Goal: Task Accomplishment & Management: Manage account settings

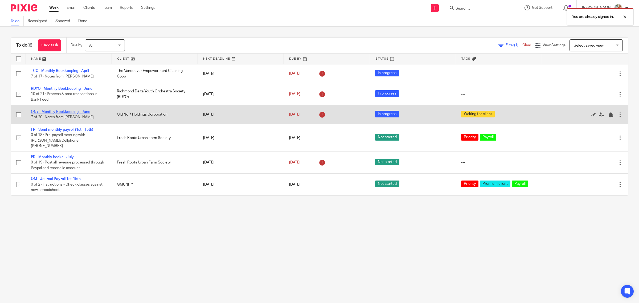
click at [72, 112] on link "ON7 - Monthly Bookkeeping - June" at bounding box center [60, 112] width 59 height 4
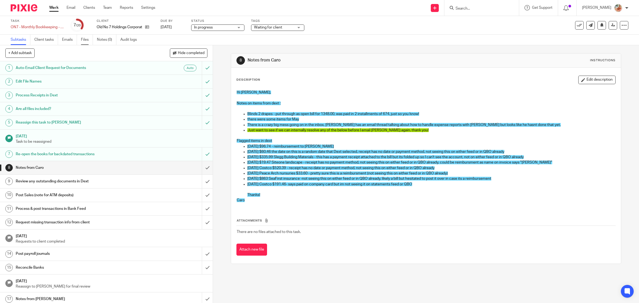
click at [84, 39] on link "Files" at bounding box center [87, 40] width 12 height 10
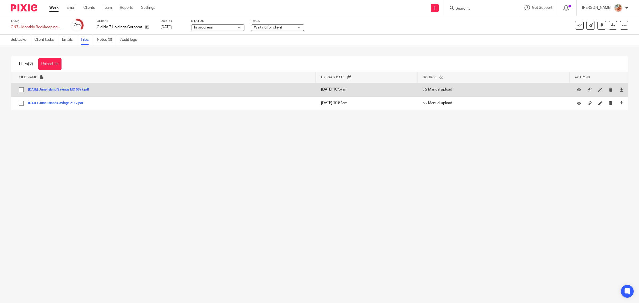
click at [71, 89] on button "2025-06-20 June Island Savings MC 0677.pdf" at bounding box center [60, 90] width 65 height 4
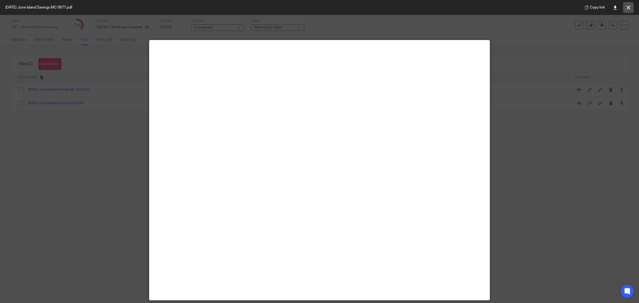
click at [625, 7] on button at bounding box center [628, 7] width 11 height 11
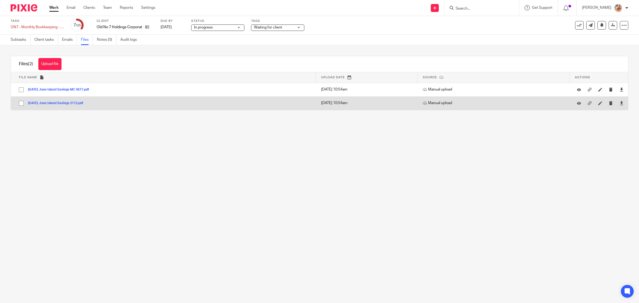
click at [58, 104] on button "2025-06-30 June Island Savings 2112.pdf" at bounding box center [57, 103] width 59 height 4
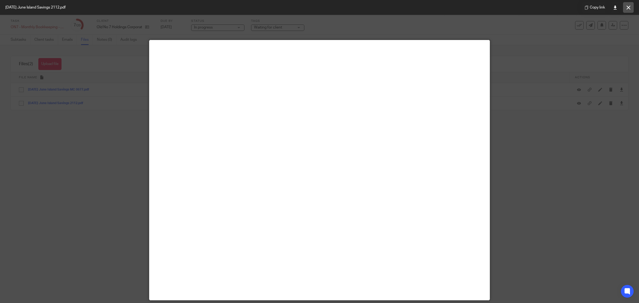
click at [633, 8] on button at bounding box center [628, 7] width 11 height 11
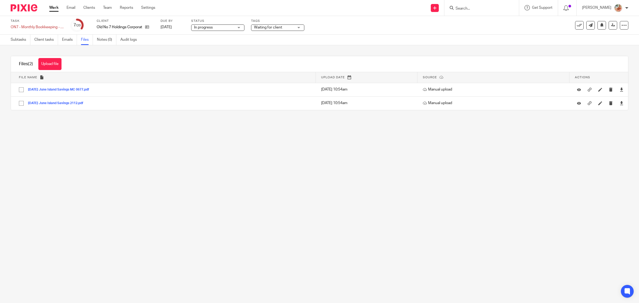
click at [51, 6] on link "Work" at bounding box center [53, 7] width 9 height 5
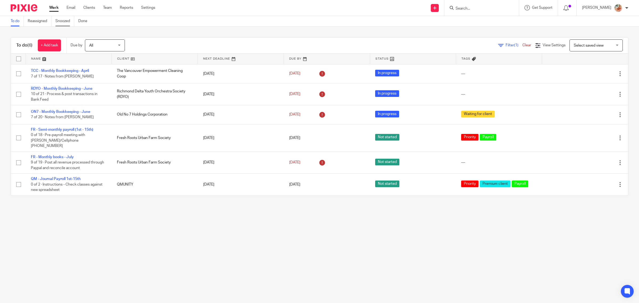
click at [61, 20] on link "Snoozed" at bounding box center [64, 21] width 19 height 10
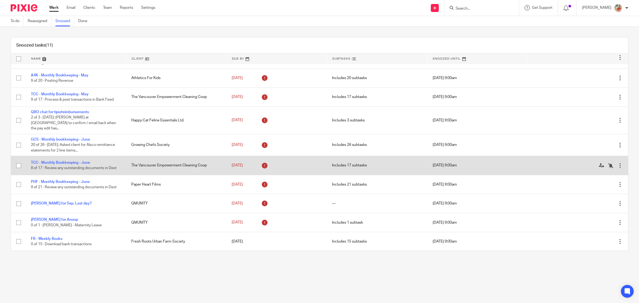
scroll to position [31, 0]
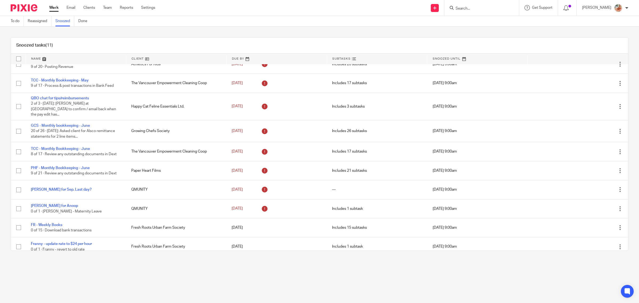
click at [51, 6] on link "Work" at bounding box center [53, 7] width 9 height 5
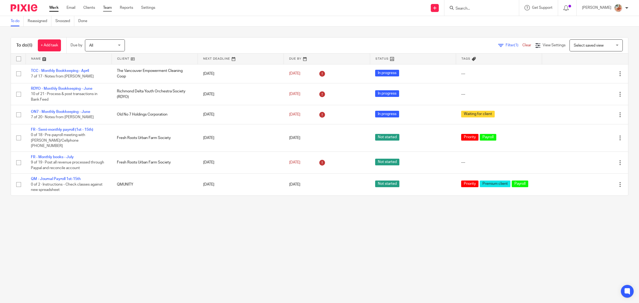
click at [108, 6] on link "Team" at bounding box center [107, 7] width 9 height 5
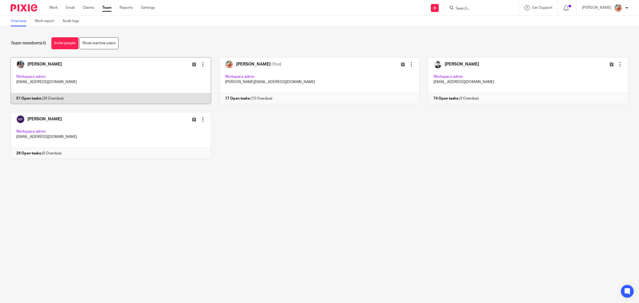
click at [75, 83] on link at bounding box center [106, 80] width 209 height 47
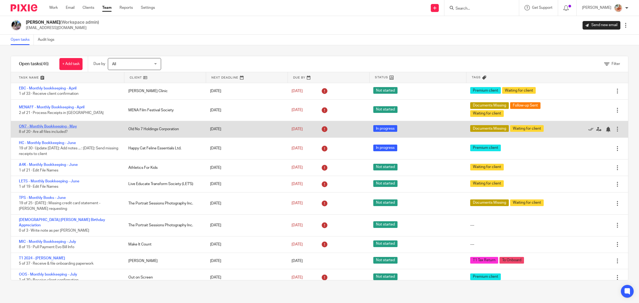
click at [67, 127] on link "ON7 - Monthly Bookkeeping - May" at bounding box center [48, 127] width 58 height 4
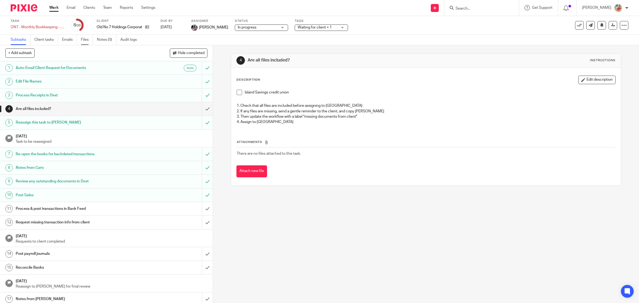
click at [85, 36] on link "Files" at bounding box center [87, 40] width 12 height 10
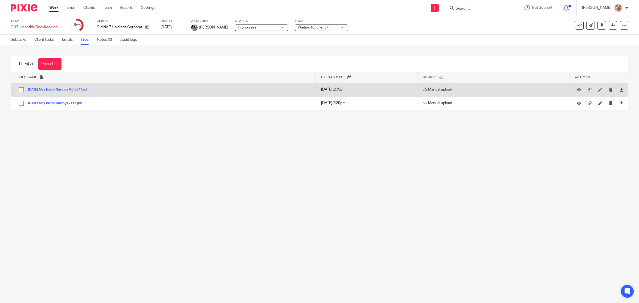
click at [74, 89] on button "2025-05-19 May Island Savings MC 0677.pdf" at bounding box center [60, 90] width 64 height 4
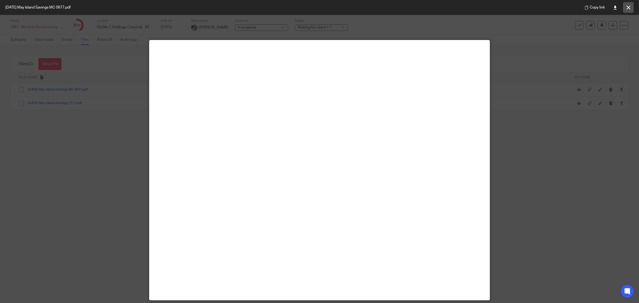
click at [626, 6] on button at bounding box center [628, 7] width 11 height 11
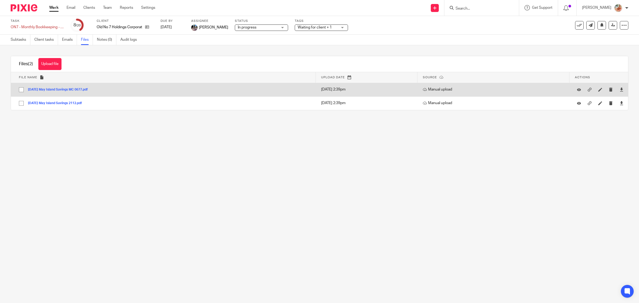
click at [64, 89] on button "2025-05-19 May Island Savings MC 0677.pdf" at bounding box center [60, 90] width 64 height 4
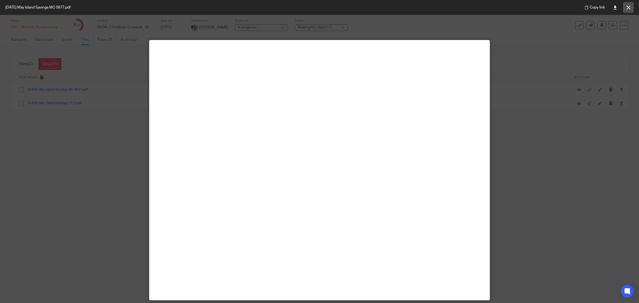
click at [625, 8] on button at bounding box center [628, 7] width 11 height 11
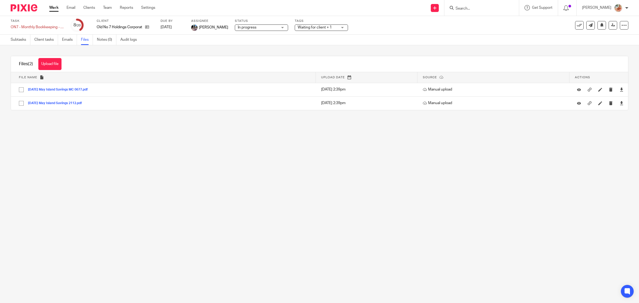
click at [54, 7] on link "Work" at bounding box center [53, 7] width 9 height 5
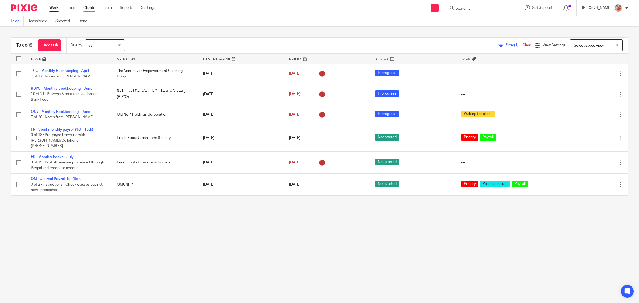
click at [87, 7] on link "Clients" at bounding box center [89, 7] width 12 height 5
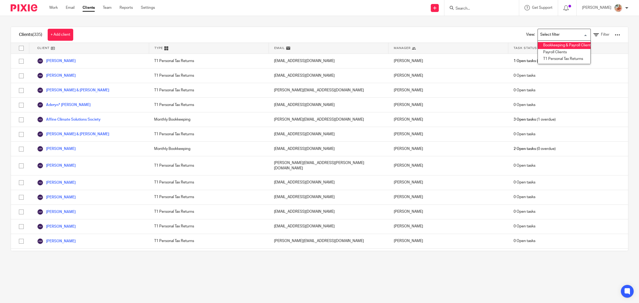
click at [547, 44] on li "Bookkeeping & Payroll Clients only" at bounding box center [564, 45] width 53 height 7
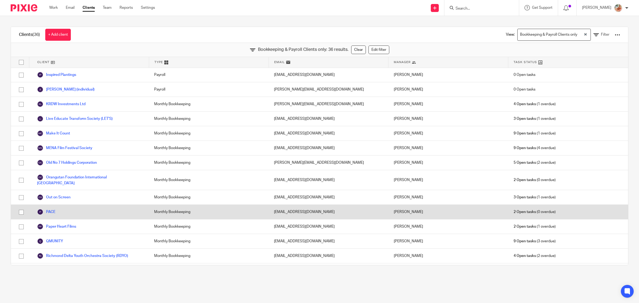
scroll to position [332, 0]
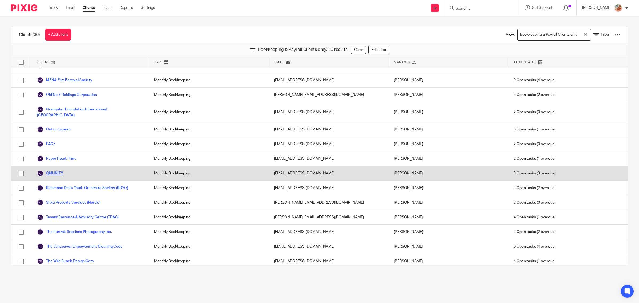
click at [58, 170] on link "QMUNITY" at bounding box center [50, 173] width 26 height 6
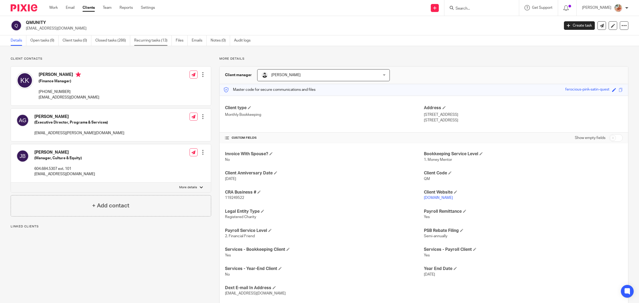
click at [150, 44] on link "Recurring tasks (13)" at bounding box center [153, 40] width 38 height 10
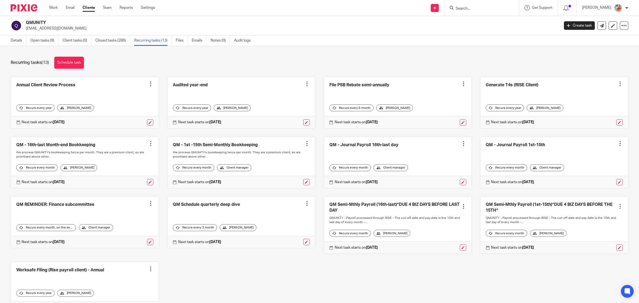
click at [77, 146] on link at bounding box center [85, 162] width 148 height 51
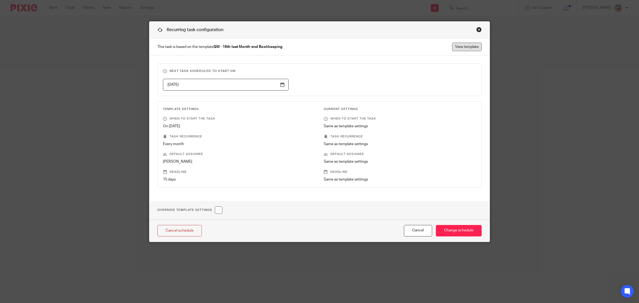
click at [452, 43] on link "View template" at bounding box center [467, 47] width 30 height 9
click at [465, 46] on link "View template" at bounding box center [467, 47] width 30 height 9
click at [473, 29] on div "Recurring task configuration" at bounding box center [319, 30] width 340 height 17
click at [477, 30] on div "Close this dialog window" at bounding box center [478, 29] width 5 height 5
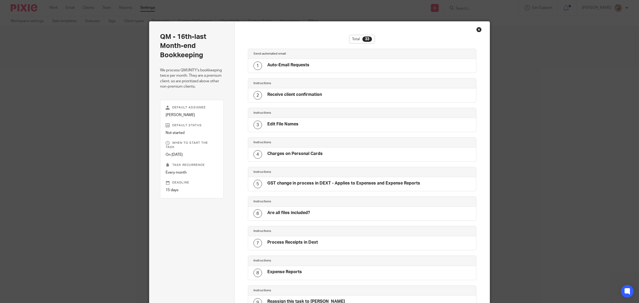
scroll to position [758, 0]
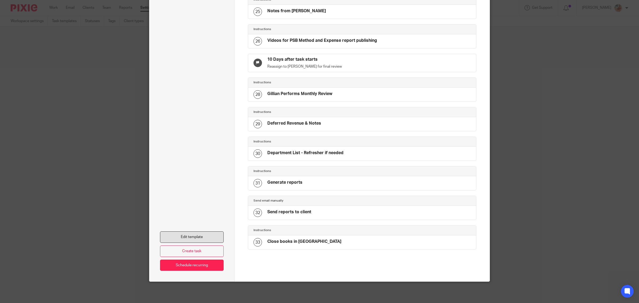
click at [202, 235] on link "Edit template" at bounding box center [192, 236] width 64 height 11
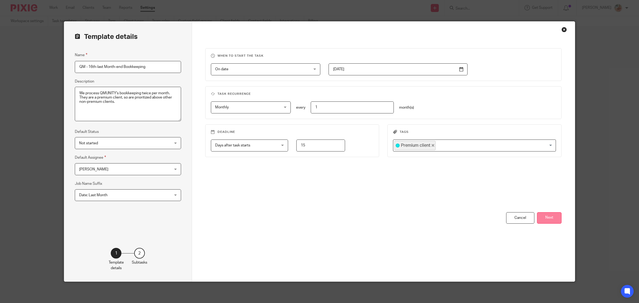
click at [548, 217] on button "Next" at bounding box center [549, 217] width 24 height 11
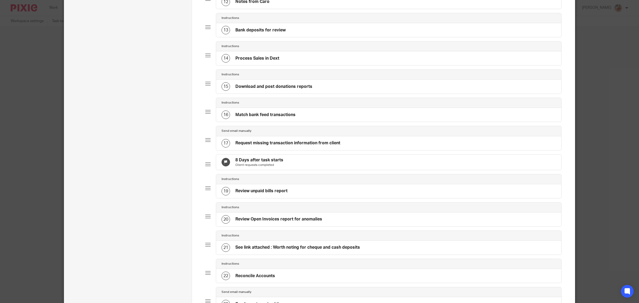
scroll to position [433, 0]
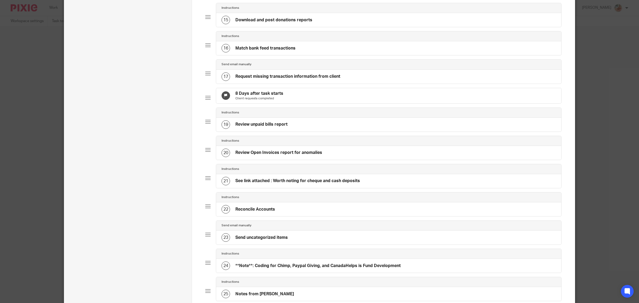
click at [333, 185] on div "21 See link attached : Worth noting for cheque and cash deposits" at bounding box center [290, 181] width 138 height 9
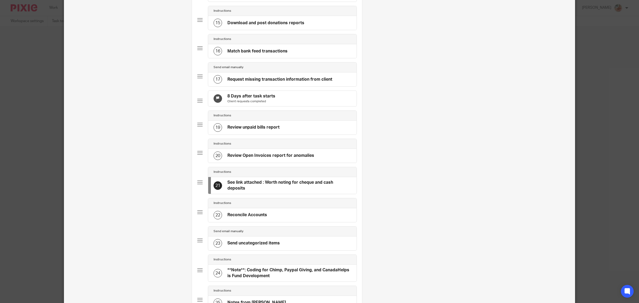
scroll to position [0, 0]
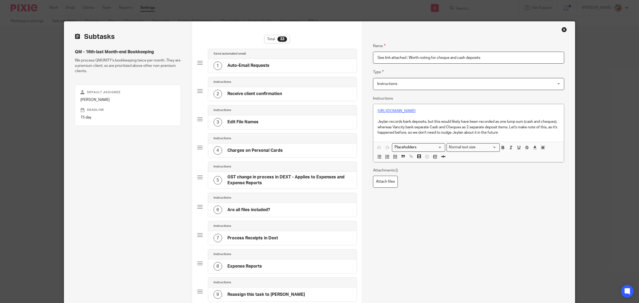
click at [391, 113] on link "https://docs.google.com/spreadsheets/d/19ImNbCiDGRgeGhRXFNEy2Etclzm1BuCbDojwOT9…" at bounding box center [397, 111] width 38 height 4
click at [395, 111] on link "https://docs.google.com/spreadsheets/d/19ImNbCiDGRgeGhRXFNEy2Etclzm1BuCbDojwOT9…" at bounding box center [397, 111] width 38 height 4
click at [410, 121] on link "https://docs.google.com/spreadsheets/d/19ImNbCiDGRgeGhRXFNEy2Etclzm1BuCbDojwOT9…" at bounding box center [398, 121] width 38 height 5
click at [406, 63] on input "See link attached : Worth noting for cheque and cash deposits" at bounding box center [468, 58] width 191 height 12
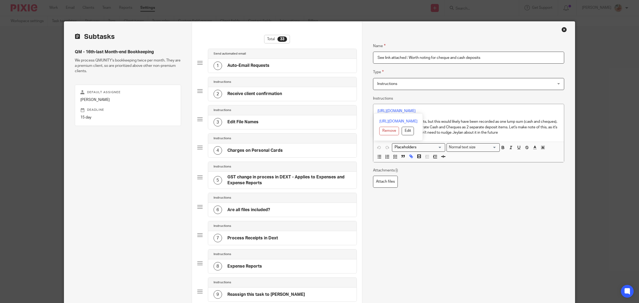
click at [388, 56] on input "See link attached : Worth noting for cheque and cash deposits" at bounding box center [468, 58] width 191 height 12
click at [376, 57] on input "See links attached : Worth noting for cheque and cash deposits" at bounding box center [468, 58] width 191 height 12
click at [485, 119] on p at bounding box center [469, 116] width 182 height 5
click at [437, 114] on p "https://docs.google.com/spreadsheets/d/19ImNbCiDGRgeGhRXFNEy2Etclzm1BuCbDojwOT9…" at bounding box center [469, 110] width 182 height 5
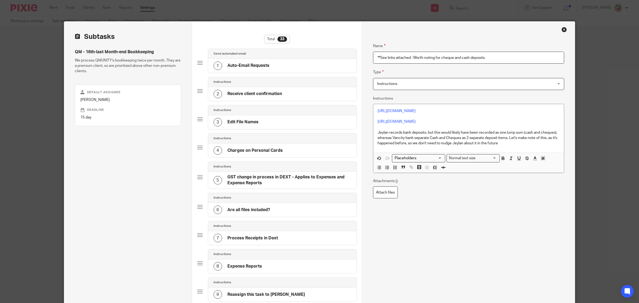
click at [387, 58] on input "**See links attached : Worth noting for cheque and cash deposits" at bounding box center [468, 58] width 191 height 12
click at [385, 56] on input "**See links attached : Worth noting for cheque and cash deposits" at bounding box center [468, 58] width 191 height 12
type input "**See Two links attached : Worth noting for cheque and cash deposits"
drag, startPoint x: 384, startPoint y: 126, endPoint x: 348, endPoint y: 103, distance: 42.8
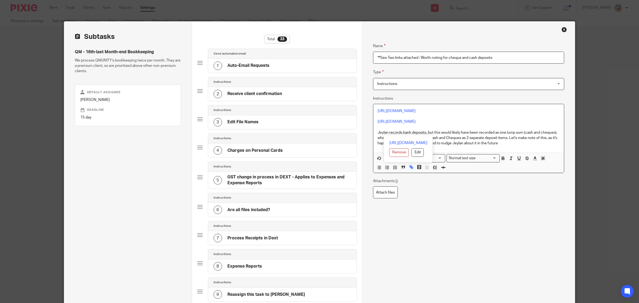
copy div "https://docs.google.com/spreadsheets/d/19ImNbCiDGRgeGhRXFNEy2Etclzm1BuCbDojwOT9…"
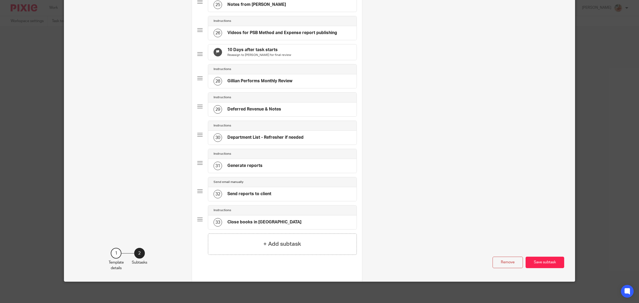
scroll to position [750, 0]
click at [553, 259] on button "Save subtask" at bounding box center [545, 262] width 39 height 11
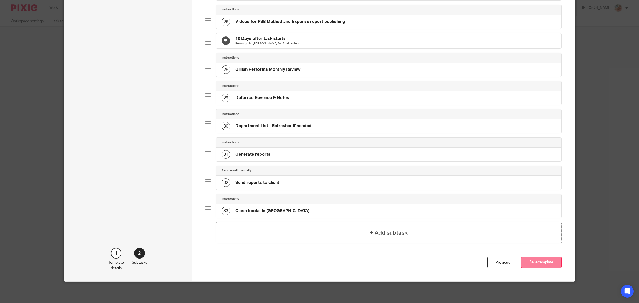
click at [543, 260] on button "Save template" at bounding box center [541, 262] width 40 height 11
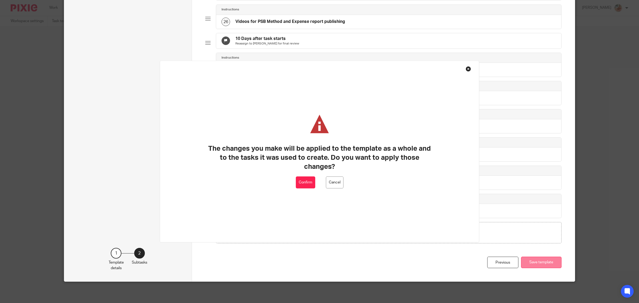
click at [533, 265] on button "Save template" at bounding box center [541, 262] width 40 height 11
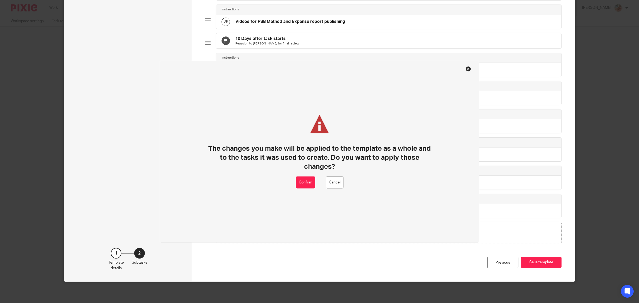
click at [289, 179] on div "The changes you make will be applied to the template as a whole and to the task…" at bounding box center [319, 152] width 319 height 182
click at [301, 179] on button "Confirm" at bounding box center [305, 183] width 19 height 12
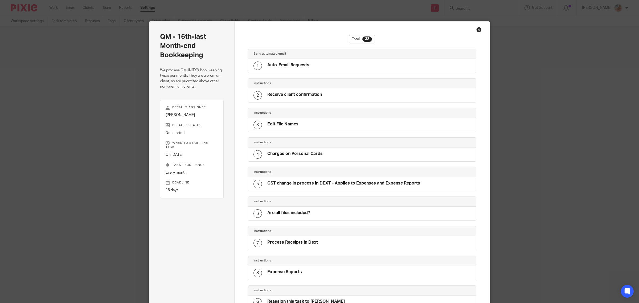
click at [477, 29] on div "Close this dialog window" at bounding box center [478, 29] width 5 height 5
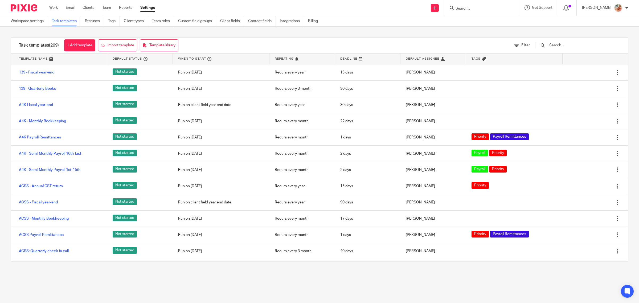
click at [87, 7] on link "Clients" at bounding box center [89, 7] width 12 height 5
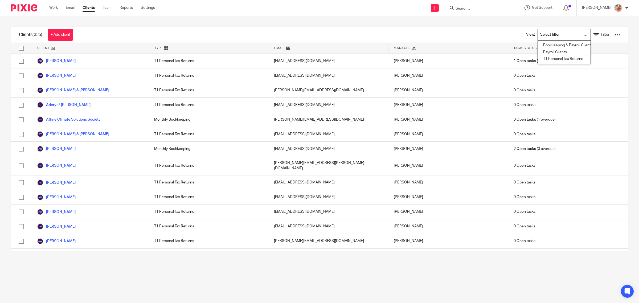
click at [543, 36] on input "Search for option" at bounding box center [562, 34] width 49 height 9
click at [543, 44] on li "Bookkeeping & Payroll Clients only" at bounding box center [564, 45] width 53 height 7
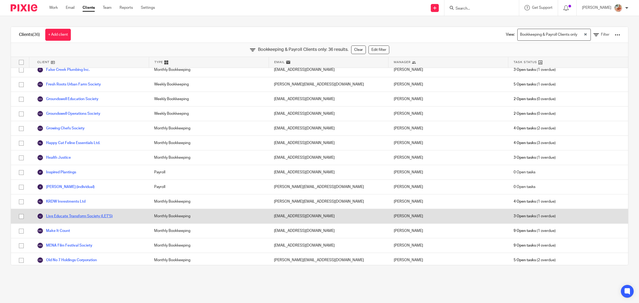
scroll to position [299, 0]
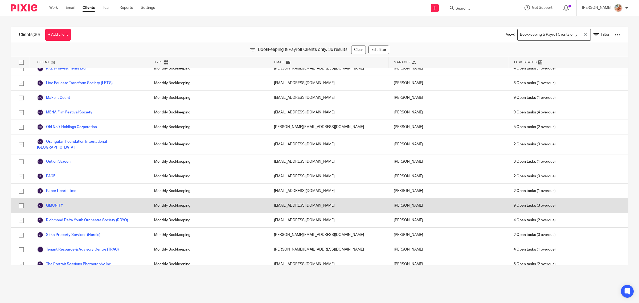
click at [57, 202] on link "QMUNITY" at bounding box center [50, 205] width 26 height 6
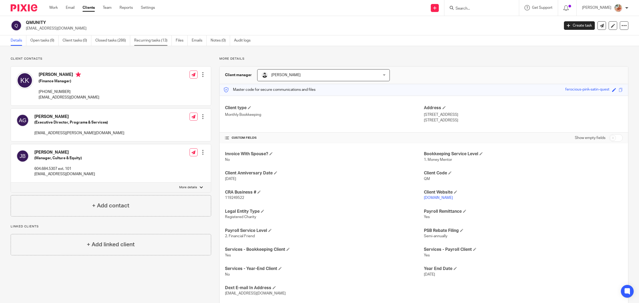
click at [149, 38] on link "Recurring tasks (13)" at bounding box center [153, 40] width 38 height 10
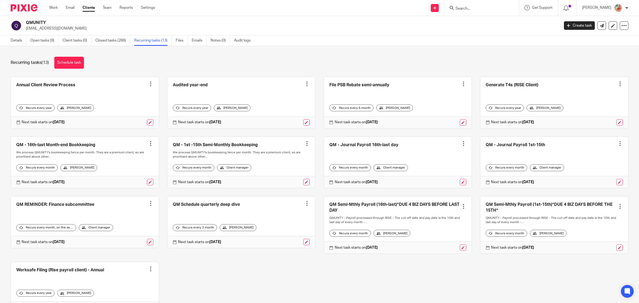
click at [213, 144] on link at bounding box center [241, 162] width 148 height 51
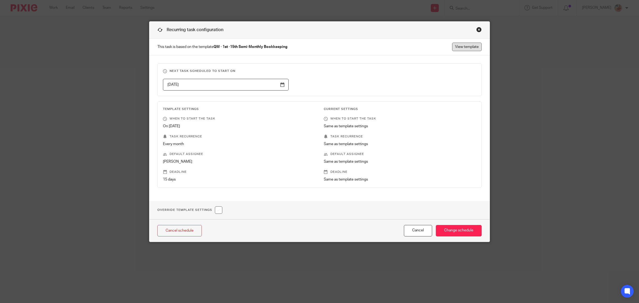
click at [458, 50] on link "View template" at bounding box center [467, 47] width 30 height 9
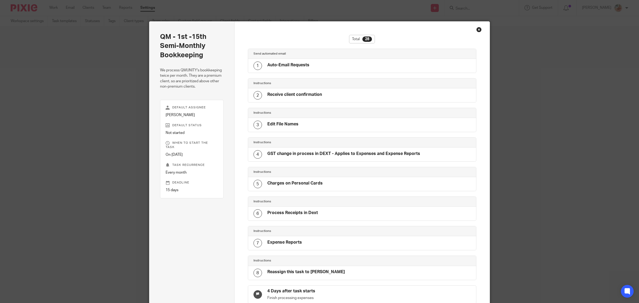
scroll to position [609, 0]
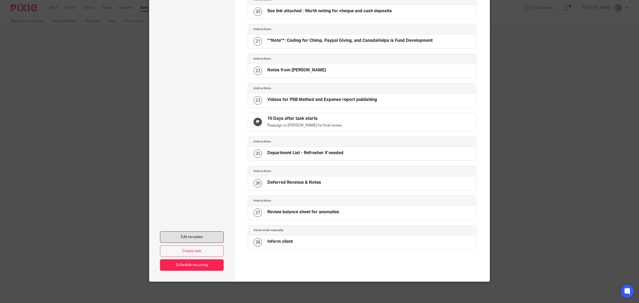
click at [203, 238] on link "Edit template" at bounding box center [192, 236] width 64 height 11
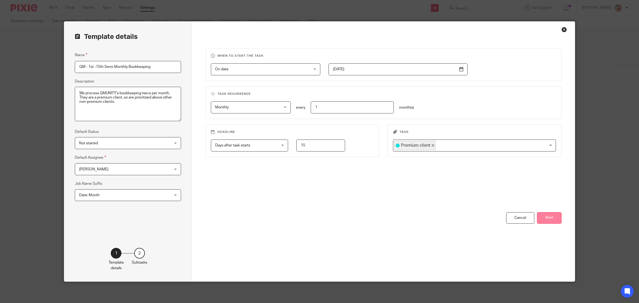
click at [548, 215] on button "Next" at bounding box center [549, 217] width 24 height 11
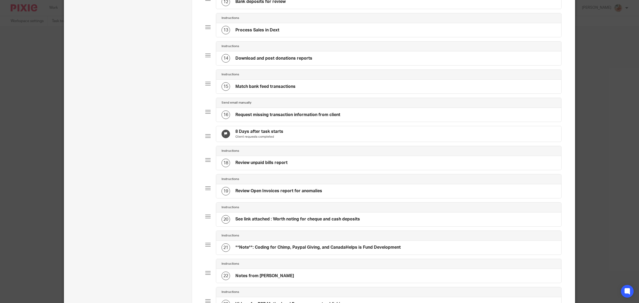
scroll to position [466, 0]
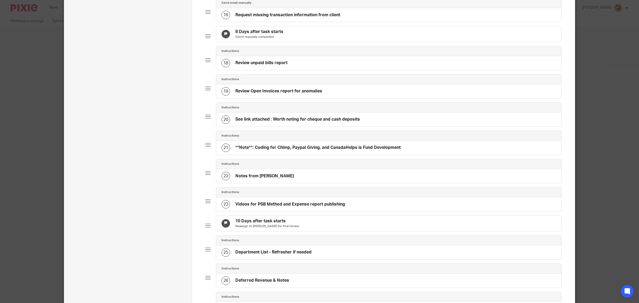
click at [353, 122] on h4 "See link attached : Worth noting for cheque and cash deposits" at bounding box center [297, 120] width 125 height 6
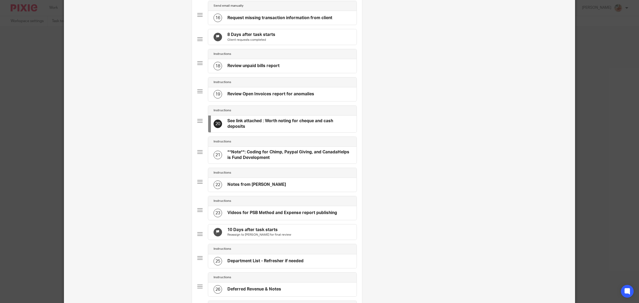
scroll to position [0, 0]
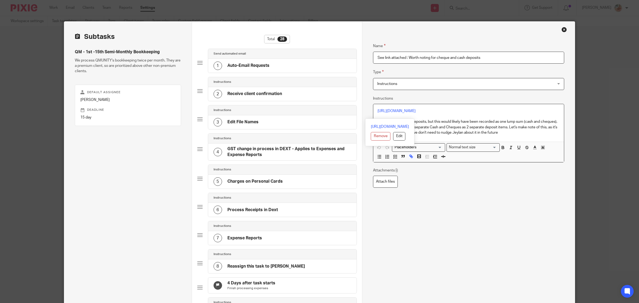
drag, startPoint x: 407, startPoint y: 117, endPoint x: 359, endPoint y: 107, distance: 49.0
drag, startPoint x: 445, startPoint y: 117, endPoint x: 366, endPoint y: 105, distance: 80.8
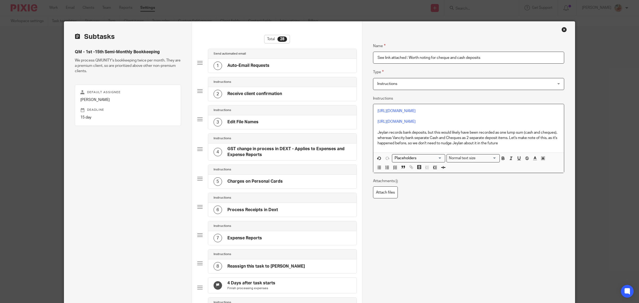
click at [388, 58] on input "See link attached : Worth noting for cheque and cash deposits" at bounding box center [468, 58] width 191 height 12
click at [382, 59] on input "See links attached : Worth noting for cheque and cash deposits" at bounding box center [468, 58] width 191 height 12
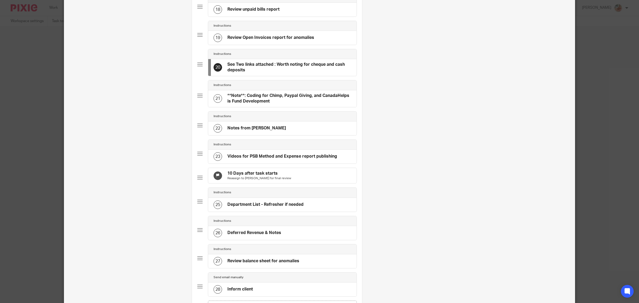
scroll to position [608, 0]
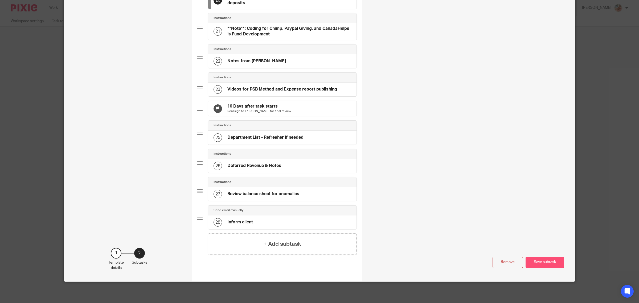
type input "See Two links attached : Worth noting for cheque and cash deposits"
click at [538, 260] on button "Save subtask" at bounding box center [545, 262] width 39 height 11
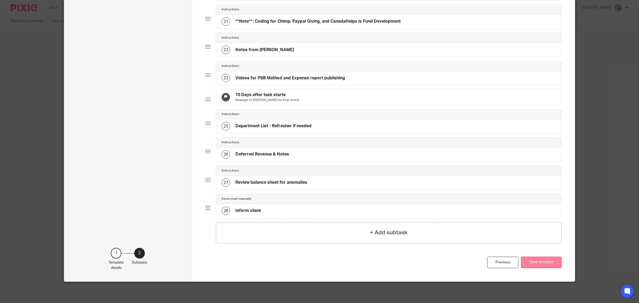
click at [538, 263] on button "Save template" at bounding box center [541, 262] width 40 height 11
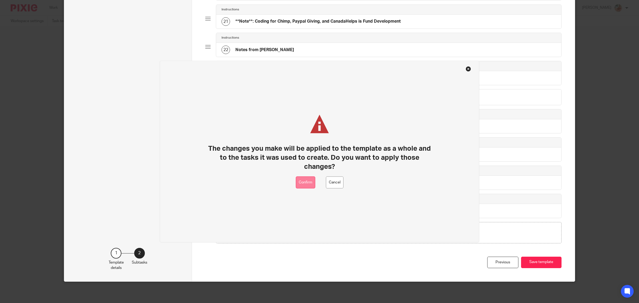
click at [304, 181] on button "Confirm" at bounding box center [305, 183] width 19 height 12
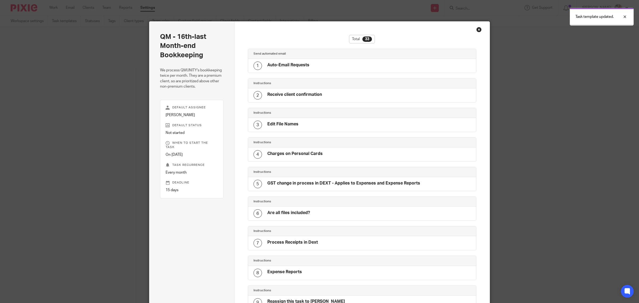
scroll to position [758, 0]
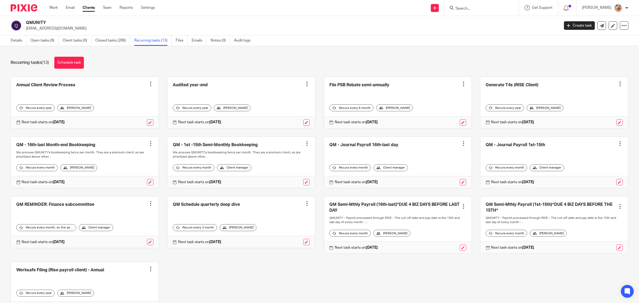
drag, startPoint x: 52, startPoint y: 9, endPoint x: 61, endPoint y: 11, distance: 9.0
click at [52, 9] on link "Work" at bounding box center [53, 7] width 9 height 5
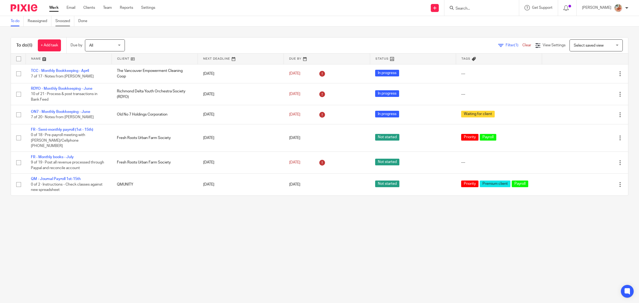
click at [61, 21] on link "Snoozed" at bounding box center [64, 21] width 19 height 10
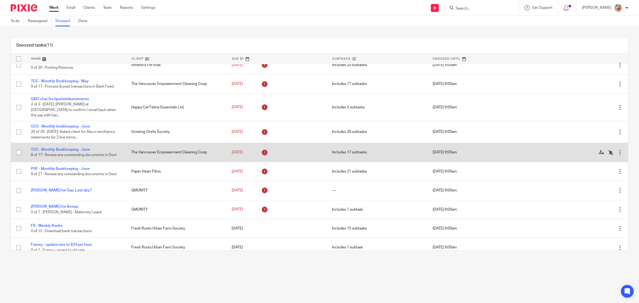
scroll to position [31, 0]
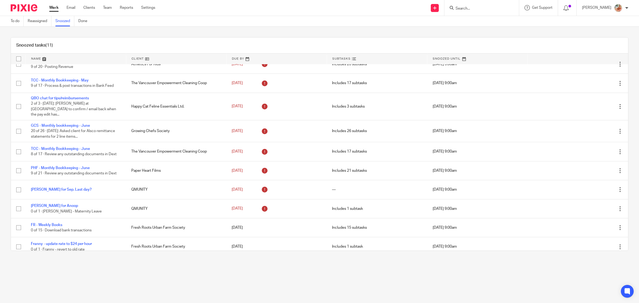
click at [54, 9] on link "Work" at bounding box center [53, 7] width 9 height 5
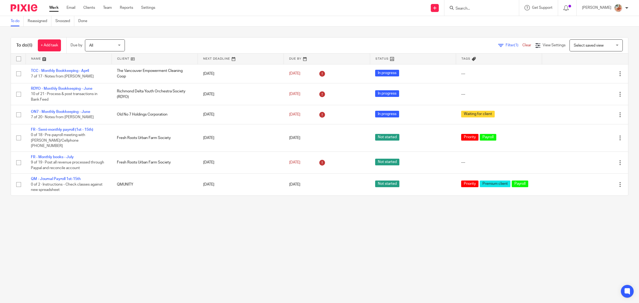
drag, startPoint x: 107, startPoint y: 7, endPoint x: 125, endPoint y: 21, distance: 23.1
click at [107, 7] on link "Team" at bounding box center [107, 7] width 9 height 5
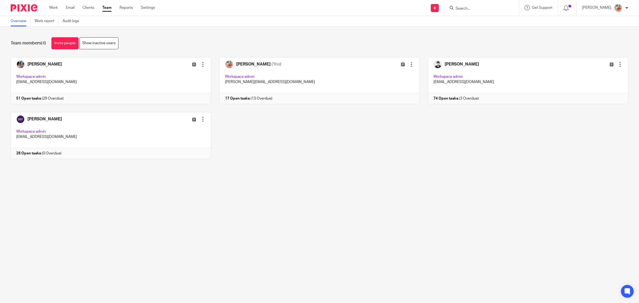
click at [32, 72] on link at bounding box center [106, 80] width 209 height 47
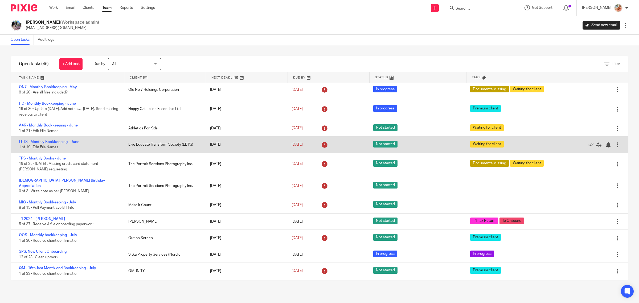
scroll to position [100, 0]
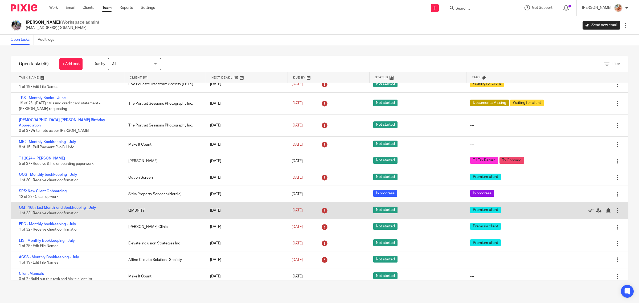
click at [65, 206] on link "QM - 16th-last Month-end Bookkeeping - July" at bounding box center [57, 208] width 77 height 4
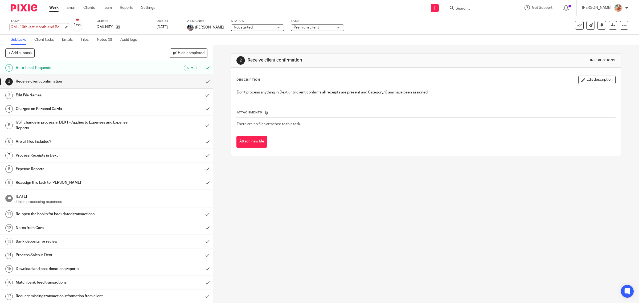
click at [40, 28] on div "QM - 16th-last Month-end Bookkeeping - July Save QM - 16th-last Month-end Bookk…" at bounding box center [37, 26] width 53 height 5
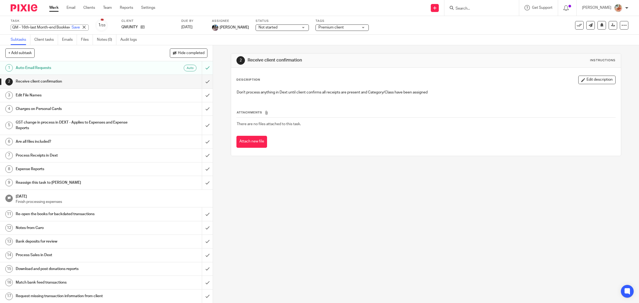
click at [46, 28] on input "QM - 16th-last Month-end Bookkeeping - July" at bounding box center [50, 27] width 78 height 6
click at [53, 29] on input "QM - 16th-last Month-end Bookkeeping - July" at bounding box center [50, 27] width 78 height 6
drag, startPoint x: 47, startPoint y: 28, endPoint x: 62, endPoint y: 28, distance: 15.4
click at [62, 28] on div "QM - 16th-last Month-end Bookkeeping - July Save" at bounding box center [50, 27] width 78 height 6
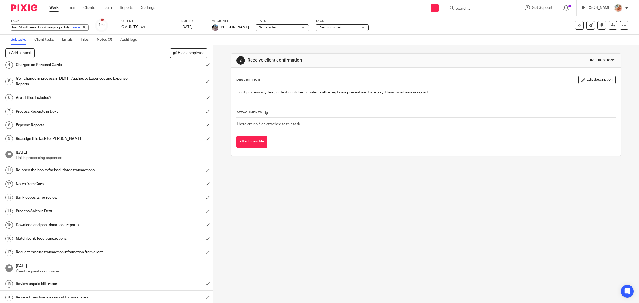
scroll to position [133, 0]
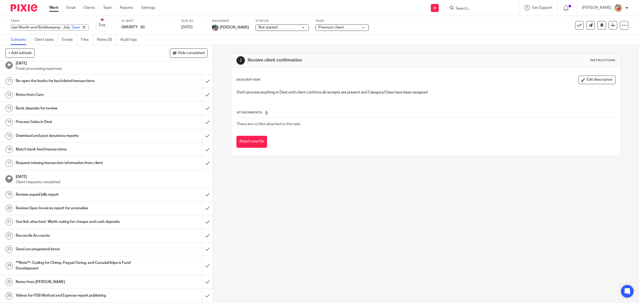
click at [84, 225] on h1 "See link attached : Worth noting for cheque and cash deposits" at bounding box center [76, 222] width 121 height 8
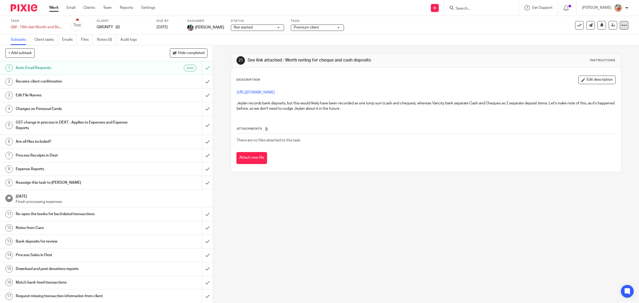
click at [620, 27] on div at bounding box center [624, 25] width 9 height 9
click at [604, 44] on link "Advanced task editor" at bounding box center [602, 46] width 35 height 4
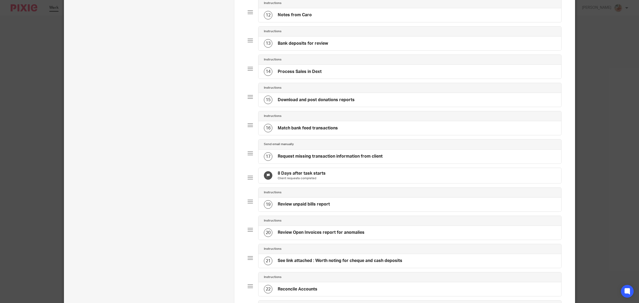
scroll to position [499, 0]
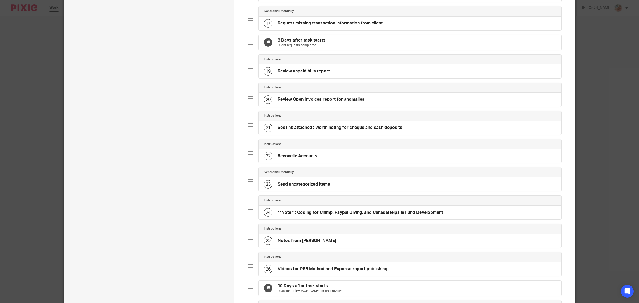
click at [313, 135] on div "21 See link attached : Worth noting for cheque and cash deposits" at bounding box center [409, 128] width 303 height 14
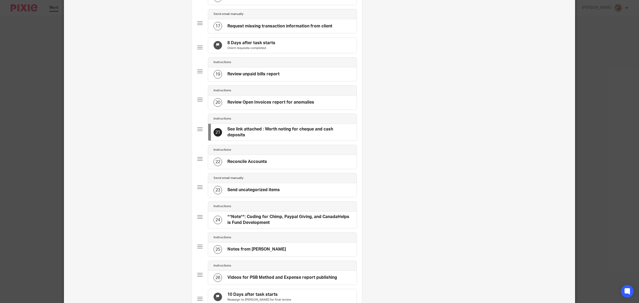
scroll to position [0, 0]
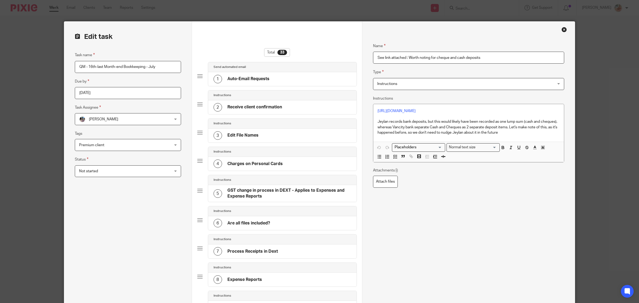
click at [389, 57] on input "See link attached : Worth noting for cheque and cash deposits" at bounding box center [468, 58] width 191 height 12
click at [417, 119] on p at bounding box center [469, 116] width 182 height 5
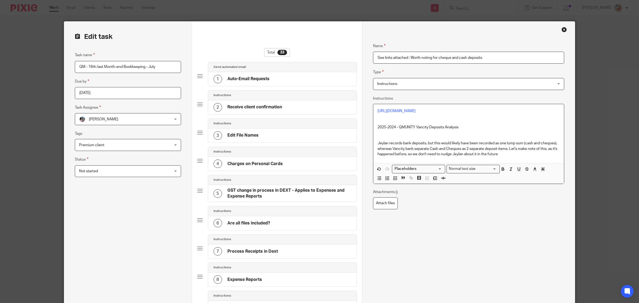
click at [387, 135] on p at bounding box center [469, 132] width 182 height 5
click at [373, 110] on div "https://docs.google.com/spreadsheets/d/19ImNbCiDGRgeGhRXFNEy2Etclzm1BuCbDojwOT9…" at bounding box center [468, 133] width 191 height 59
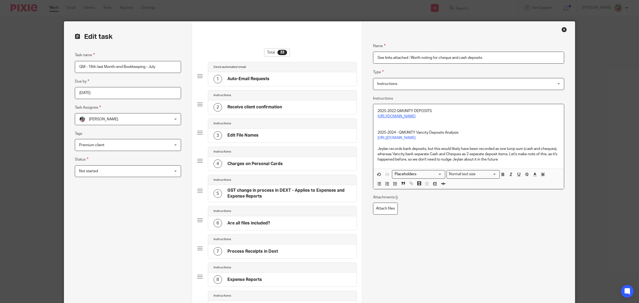
click at [398, 118] on p "https://docs.google.com/spreadsheets/d/19ImNbCiDGRgeGhRXFNEy2Etclzm1BuCbDojwOT9…" at bounding box center [469, 116] width 182 height 5
click at [398, 118] on link "https://docs.google.com/spreadsheets/d/19ImNbCiDGRgeGhRXFNEy2Etclzm1BuCbDojwOT9…" at bounding box center [397, 116] width 38 height 4
click at [414, 118] on link "https://docs.google.com/spreadsheets/d/19ImNbCiDGRgeGhRXFNEy2Etclzm1BuCbDojwOT9…" at bounding box center [397, 116] width 38 height 4
click at [415, 124] on p at bounding box center [469, 121] width 182 height 5
click at [415, 114] on link "https://docs.google.com/spreadsheets/d/19ImNbCiDGRgeGhRXFNEy2Etclzm1BuCbDojwOT9…" at bounding box center [397, 116] width 38 height 4
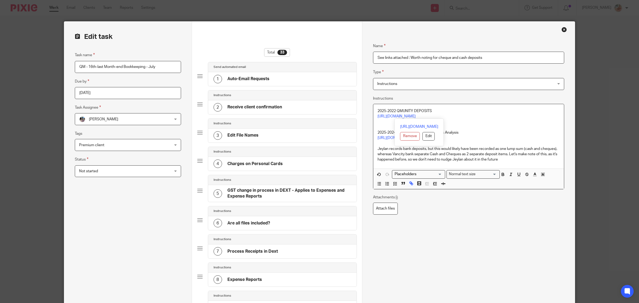
click at [415, 114] on p "https://docs.google.com/spreadsheets/d/19ImNbCiDGRgeGhRXFNEy2Etclzm1BuCbDojwOT9…" at bounding box center [469, 116] width 182 height 5
click at [422, 126] on link "https://docs.google.com/spreadsheets/d/19ImNbCiDGRgeGhRXFNEy2Etclzm1BuCbDojwOT9…" at bounding box center [419, 126] width 38 height 5
click at [496, 119] on p "https://docs.google.com/spreadsheets/d/19ImNbCiDGRgeGhRXFNEy2Etclzm1BuCbDojwOT9…" at bounding box center [469, 116] width 182 height 5
drag, startPoint x: 375, startPoint y: 117, endPoint x: 372, endPoint y: 116, distance: 3.1
click at [373, 116] on div "2025-2022 QMUNITY DEPOSITS https://docs.google.com/spreadsheets/d/19ImNbCiDGRge…" at bounding box center [468, 136] width 191 height 65
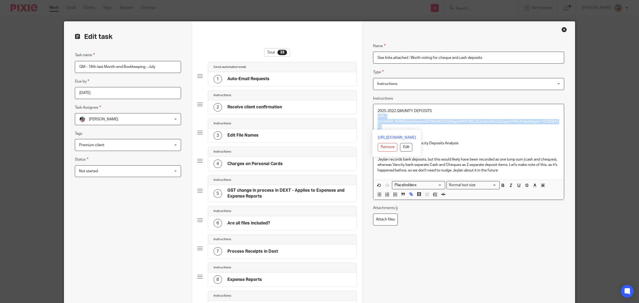
drag, startPoint x: 412, startPoint y: 129, endPoint x: 364, endPoint y: 115, distance: 50.5
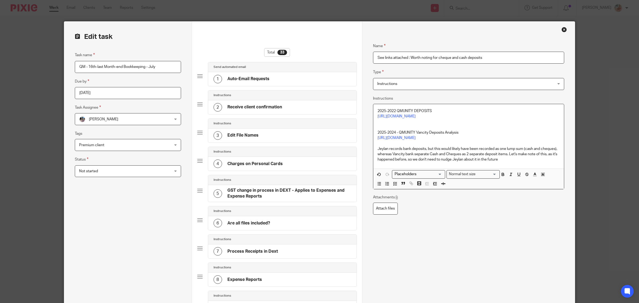
click at [434, 112] on p "2025-2022 QMUNITY DEPOSITS" at bounding box center [469, 110] width 182 height 5
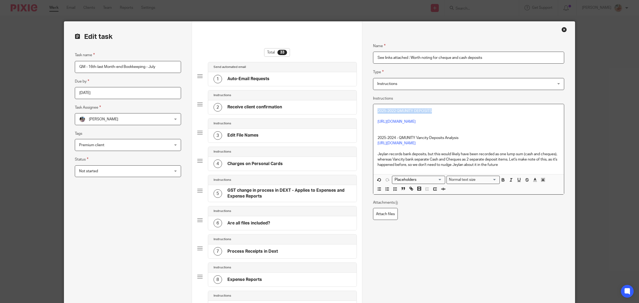
drag, startPoint x: 358, startPoint y: 109, endPoint x: 350, endPoint y: 108, distance: 8.0
drag, startPoint x: 468, startPoint y: 143, endPoint x: 349, endPoint y: 142, distance: 119.0
click at [437, 146] on p "https://docs.google.com/spreadsheets/d/1ZUJ7cryKfMUGSsAZvIqASj60RismMcln/edit?g…" at bounding box center [469, 143] width 182 height 5
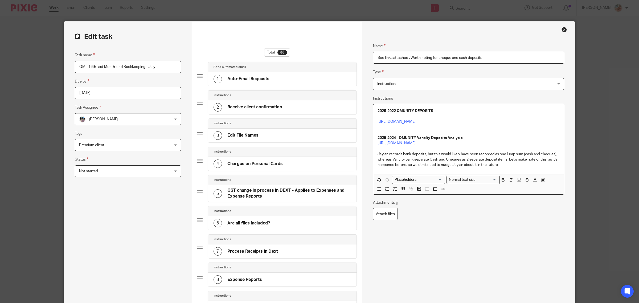
click at [446, 151] on p at bounding box center [469, 148] width 182 height 5
drag, startPoint x: 446, startPoint y: 160, endPoint x: 435, endPoint y: 163, distance: 11.3
click at [436, 151] on p at bounding box center [469, 148] width 182 height 5
click at [381, 57] on input "See links attached : Worth noting for cheque and cash deposits" at bounding box center [468, 58] width 191 height 12
drag, startPoint x: 383, startPoint y: 56, endPoint x: 398, endPoint y: 62, distance: 15.8
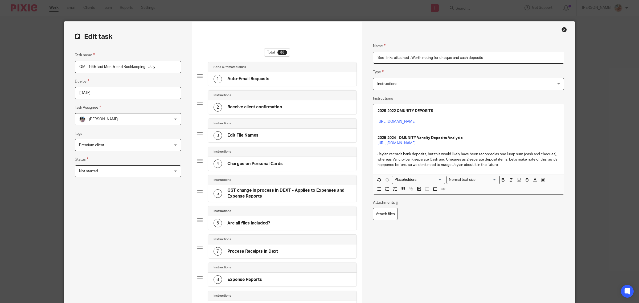
click at [383, 56] on input "See links attached : Worth noting for cheque and cash deposits" at bounding box center [468, 58] width 191 height 12
click at [376, 59] on input "See 2 links attached : Worth noting for cheque and cash deposits" at bounding box center [468, 58] width 191 height 12
click at [412, 60] on input "**See 2 links attached : Worth noting for cheque and cash deposits" at bounding box center [468, 58] width 191 height 12
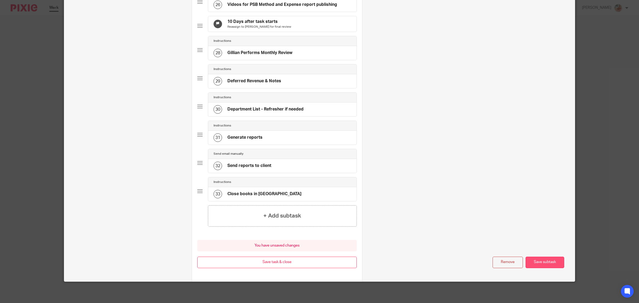
type input "**See 2 links attached** : Worth noting for cheque and cash deposits"
click at [542, 260] on button "Save subtask" at bounding box center [545, 262] width 39 height 11
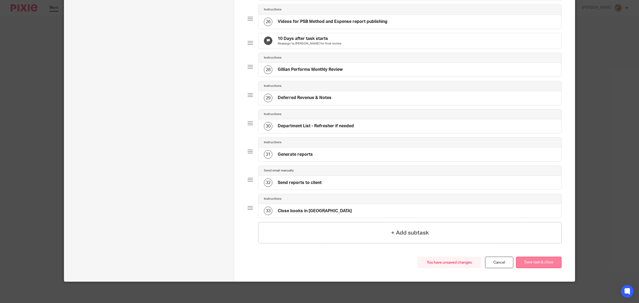
scroll to position [766, 0]
drag, startPoint x: 543, startPoint y: 263, endPoint x: 457, endPoint y: 266, distance: 86.1
click at [543, 263] on button "Save task & close" at bounding box center [539, 262] width 46 height 11
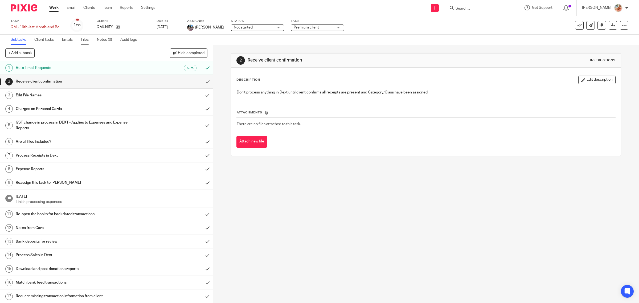
click at [84, 43] on link "Files" at bounding box center [87, 40] width 12 height 10
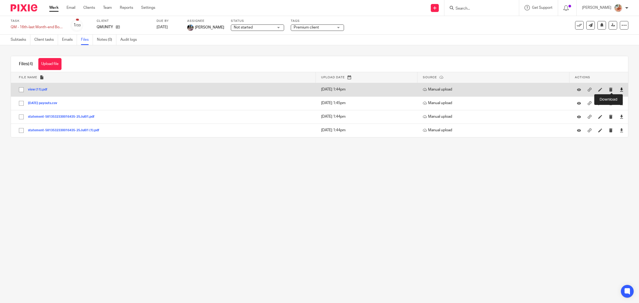
click at [619, 90] on icon at bounding box center [621, 90] width 4 height 4
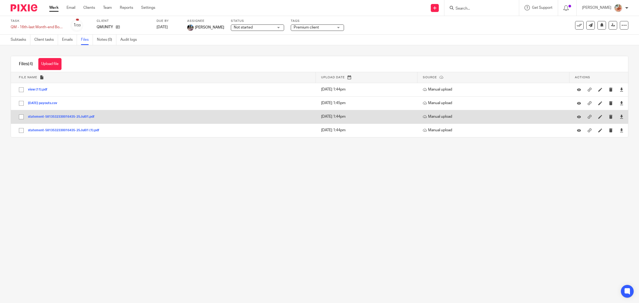
click at [91, 118] on button "statement-5813532330016435-25Jul01.pdf" at bounding box center [63, 117] width 71 height 4
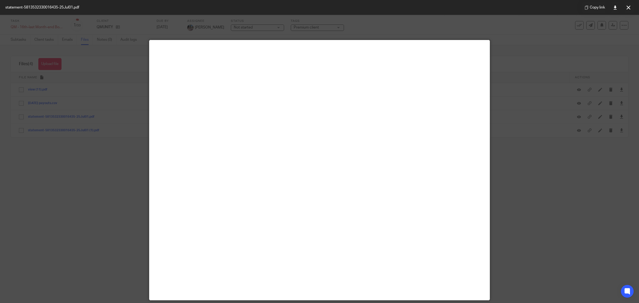
click at [631, 7] on button at bounding box center [628, 7] width 11 height 11
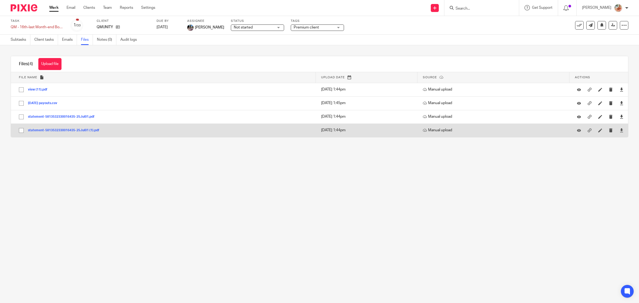
click at [83, 132] on button "statement-5813532330016435-25Jul01 (1).pdf" at bounding box center [65, 131] width 75 height 4
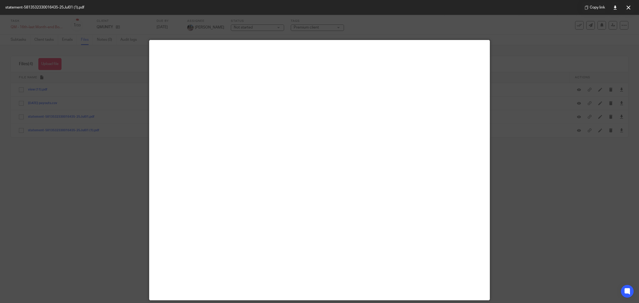
click at [632, 8] on button at bounding box center [628, 7] width 11 height 11
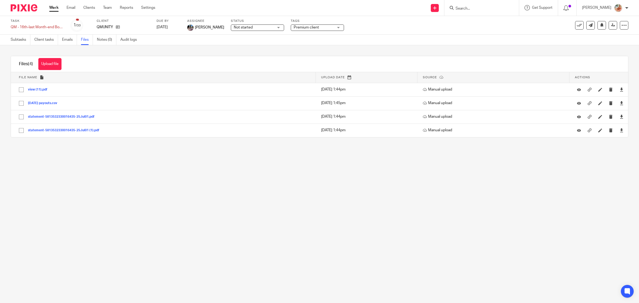
click at [56, 7] on link "Work" at bounding box center [53, 7] width 9 height 5
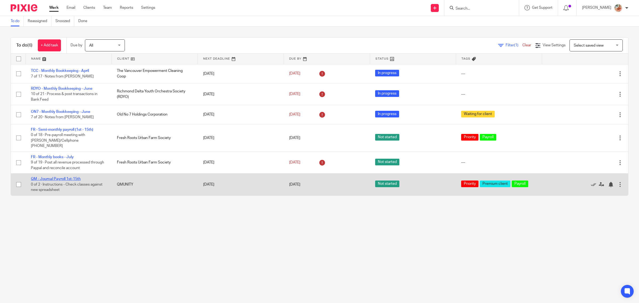
click at [55, 177] on link "QM - Journal Payroll 1st-15th" at bounding box center [56, 179] width 50 height 4
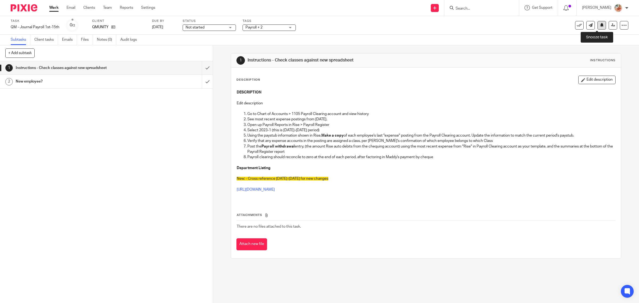
click at [600, 27] on icon at bounding box center [602, 25] width 4 height 4
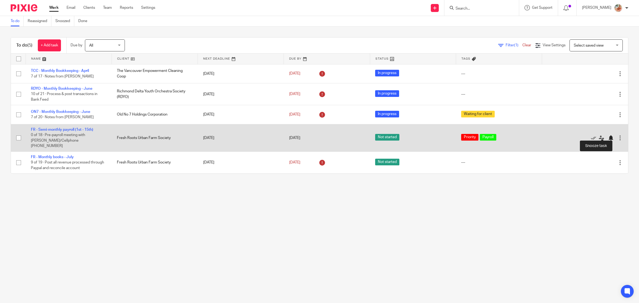
click at [608, 135] on div at bounding box center [610, 137] width 5 height 5
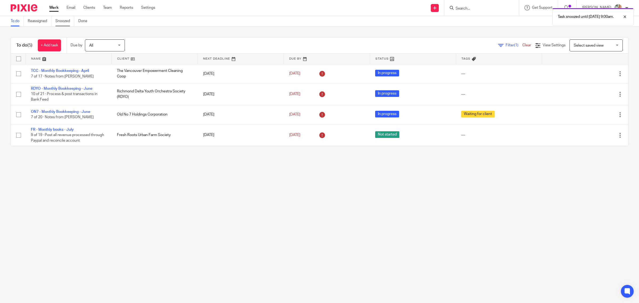
click at [65, 20] on link "Snoozed" at bounding box center [64, 21] width 19 height 10
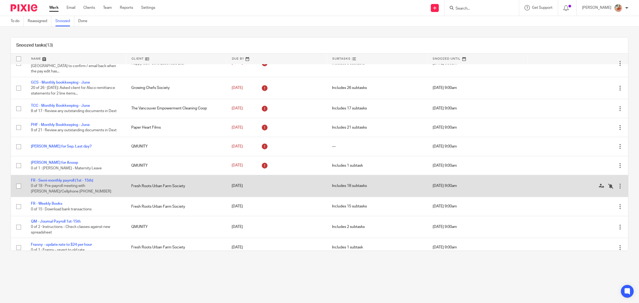
scroll to position [75, 0]
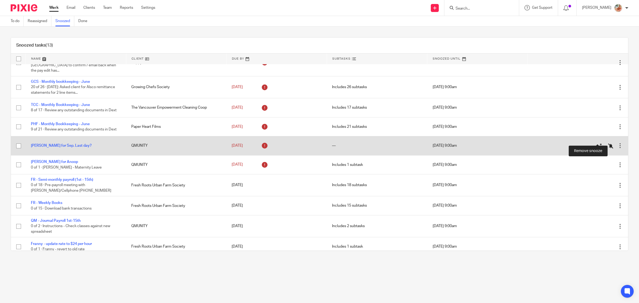
click at [608, 143] on icon at bounding box center [610, 145] width 5 height 5
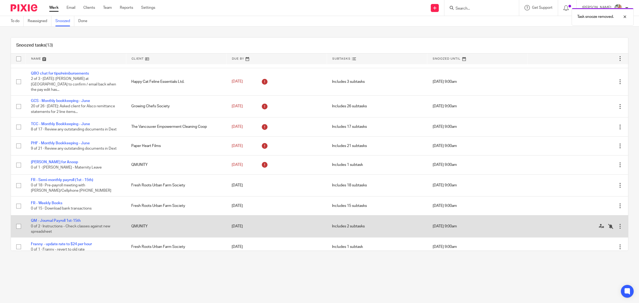
scroll to position [0, 0]
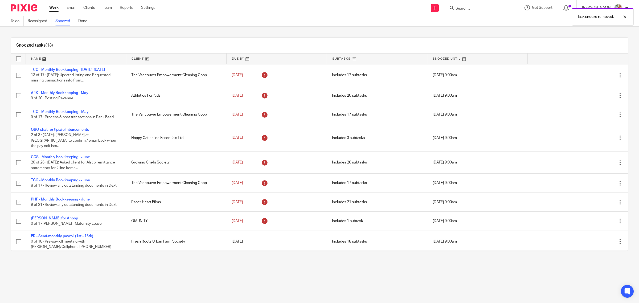
click at [55, 7] on link "Work" at bounding box center [53, 7] width 9 height 5
